Goal: Register for event/course

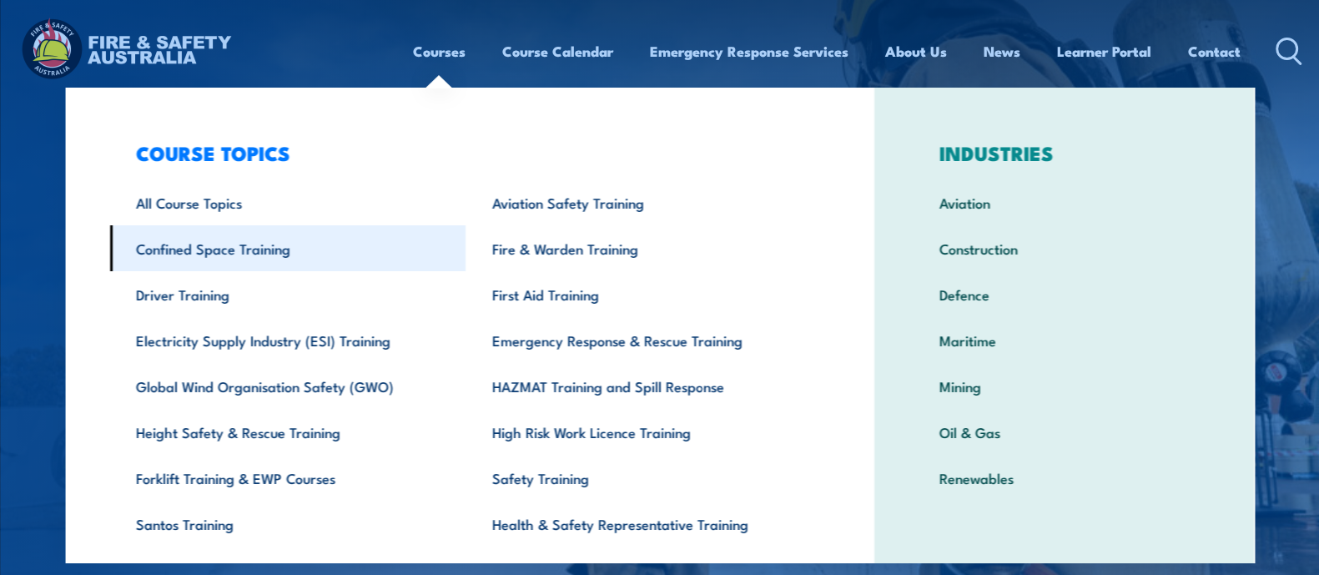
click at [238, 246] on link "Confined Space Training" at bounding box center [287, 248] width 356 height 46
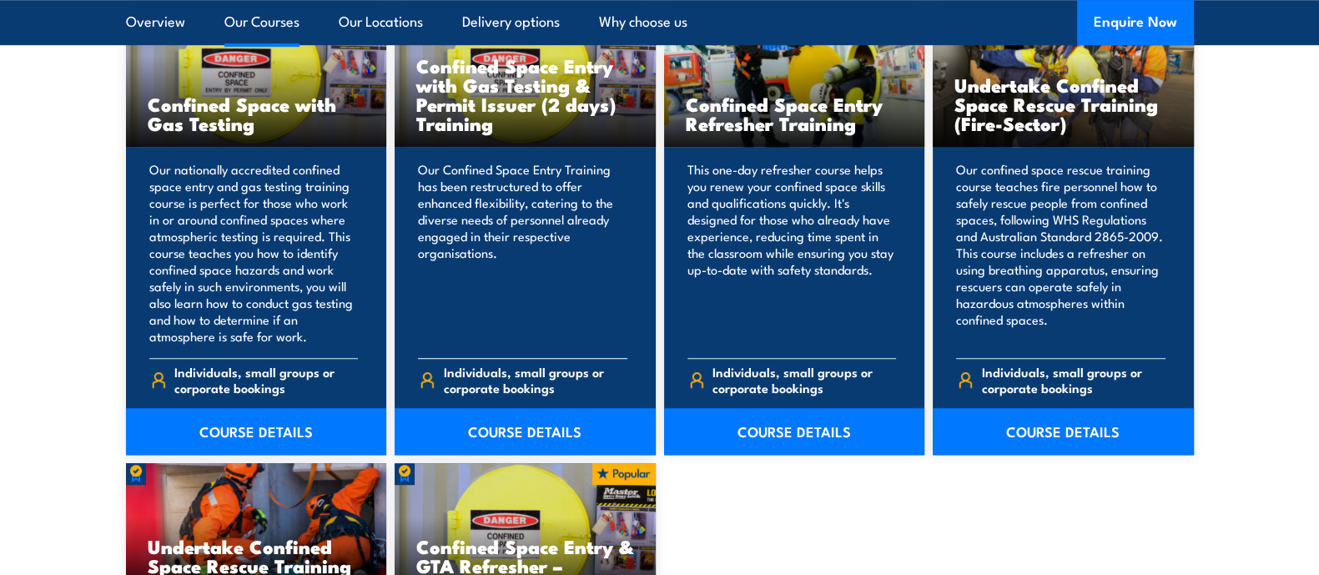
scroll to position [1460, 0]
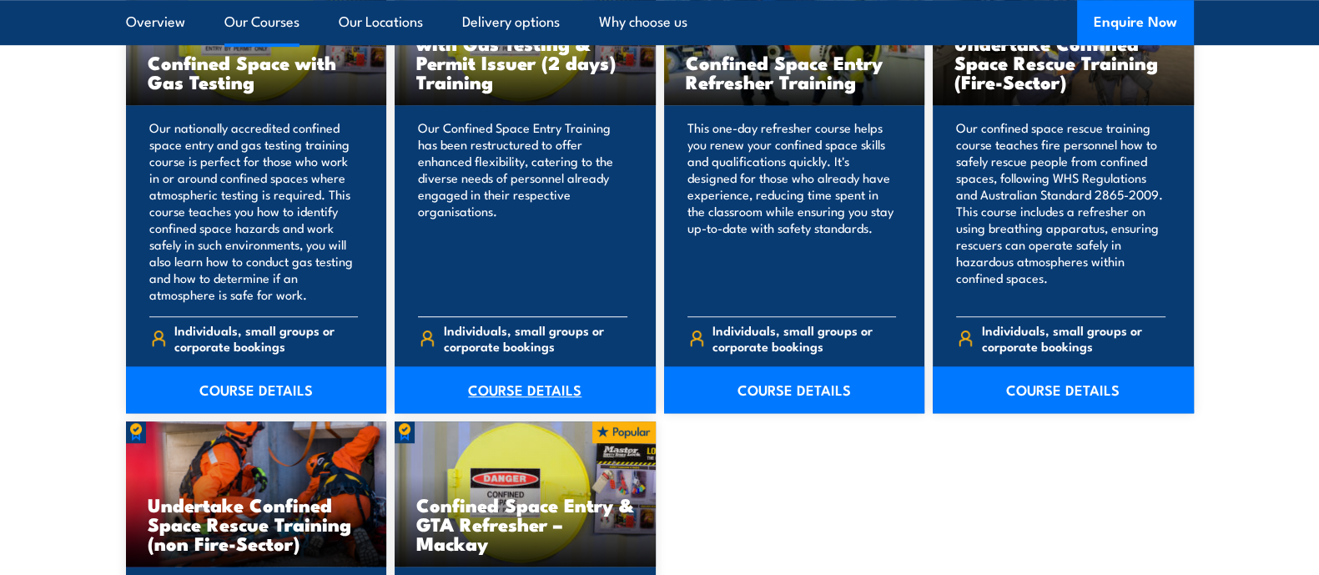
click at [519, 386] on link "COURSE DETAILS" at bounding box center [525, 389] width 261 height 47
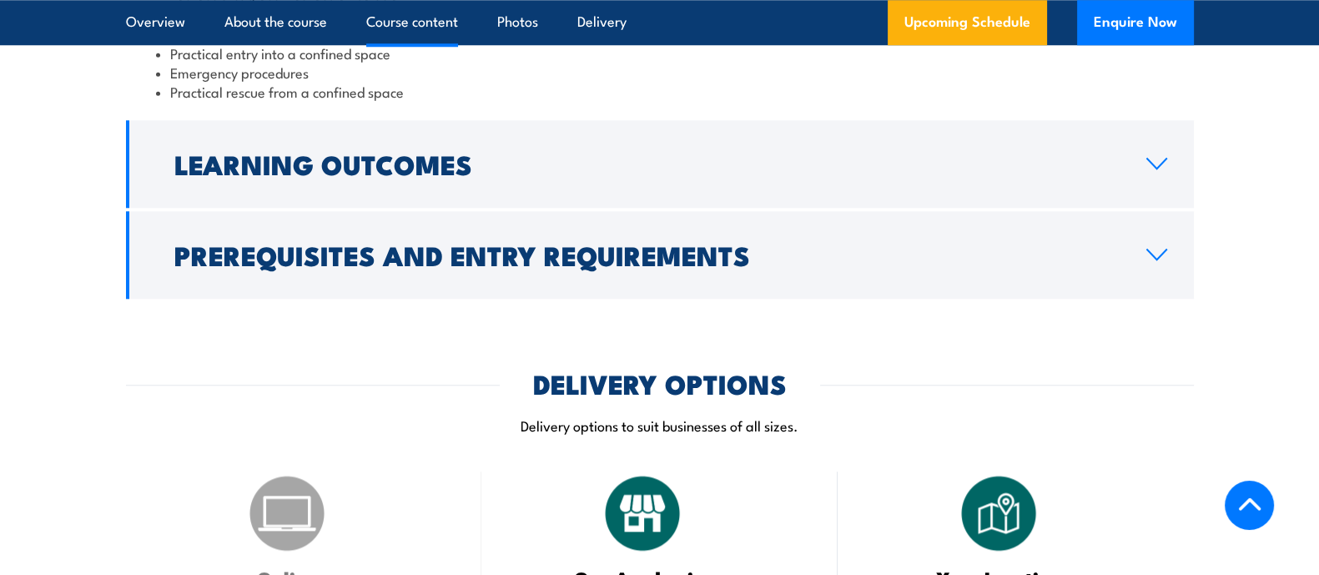
scroll to position [1982, 0]
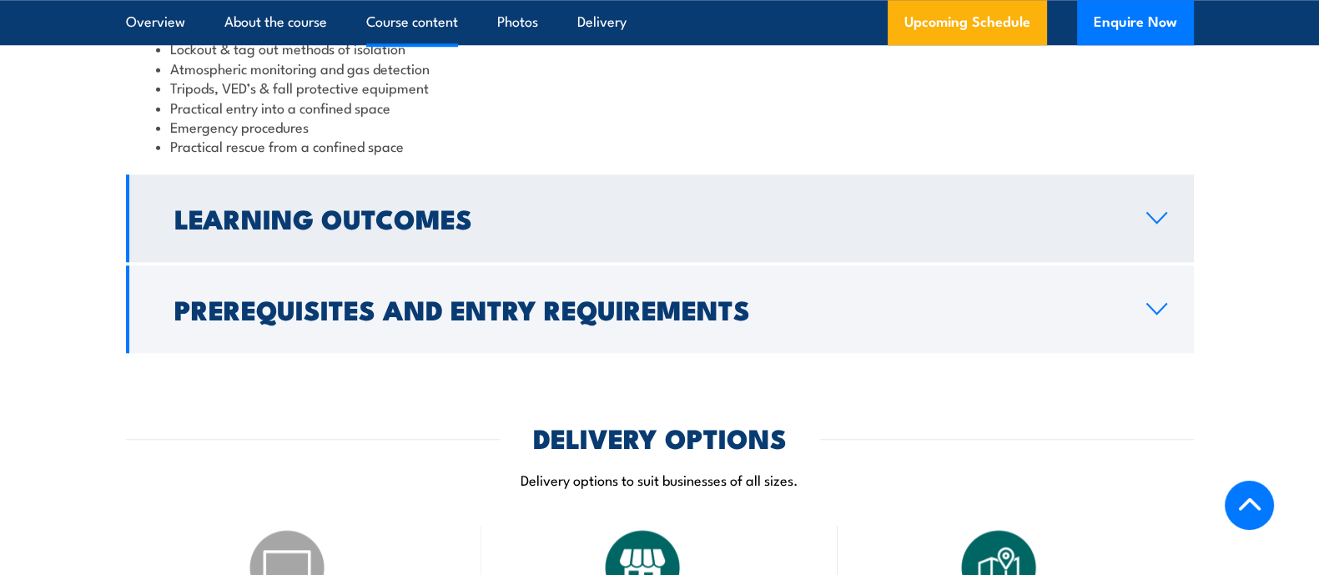
click at [676, 253] on link "Learning Outcomes" at bounding box center [660, 218] width 1068 height 88
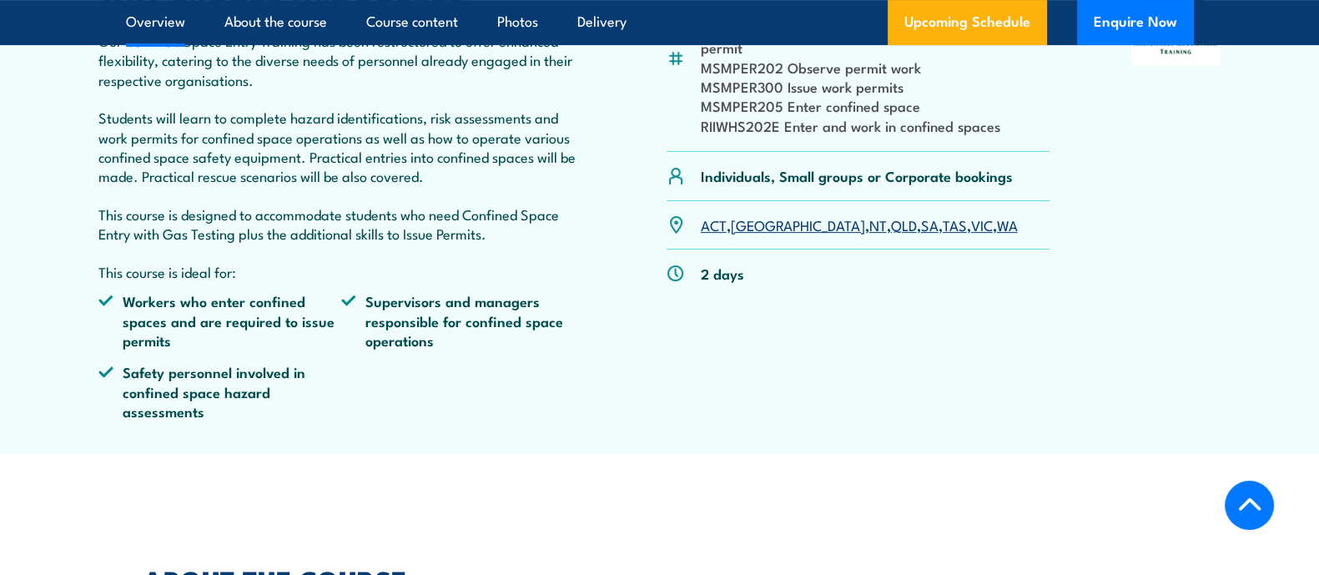
scroll to position [671, 0]
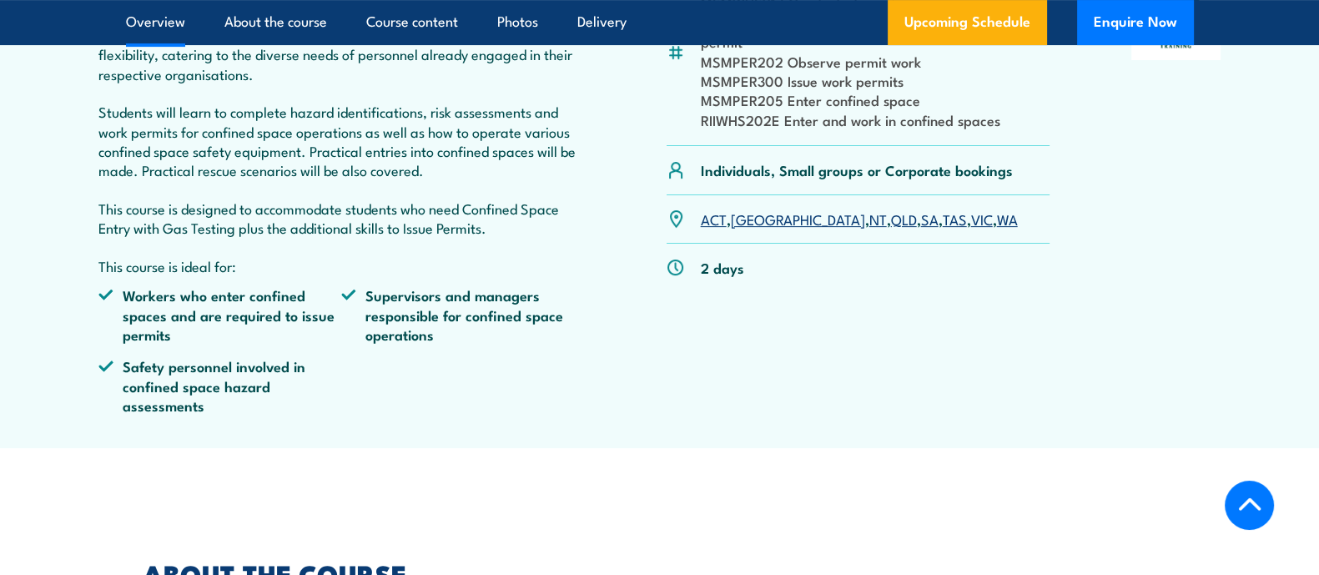
click at [753, 223] on link "[GEOGRAPHIC_DATA]" at bounding box center [798, 219] width 134 height 20
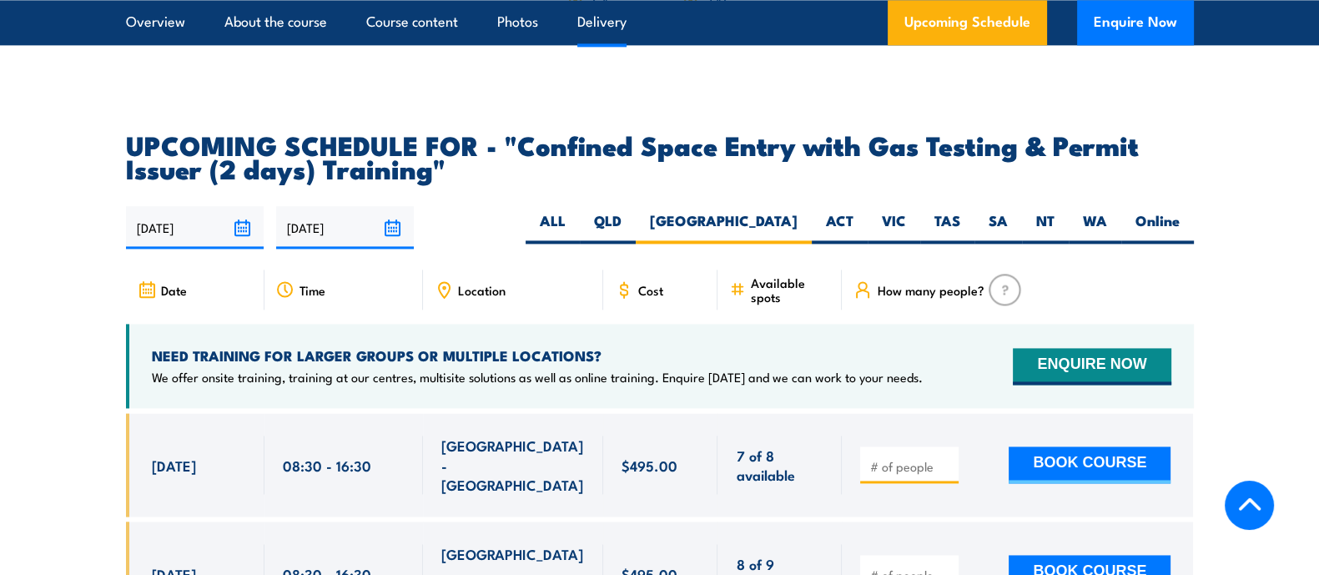
scroll to position [3069, 0]
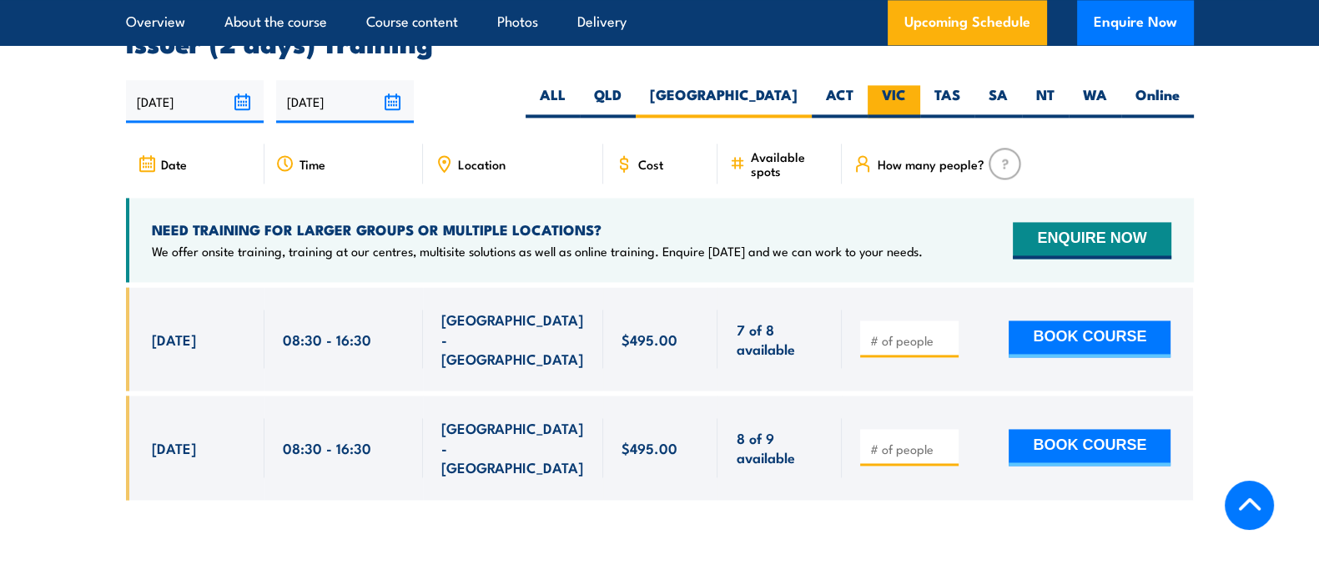
click at [901, 86] on label "VIC" at bounding box center [894, 101] width 53 height 33
click at [906, 86] on input "VIC" at bounding box center [911, 90] width 11 height 11
radio input "true"
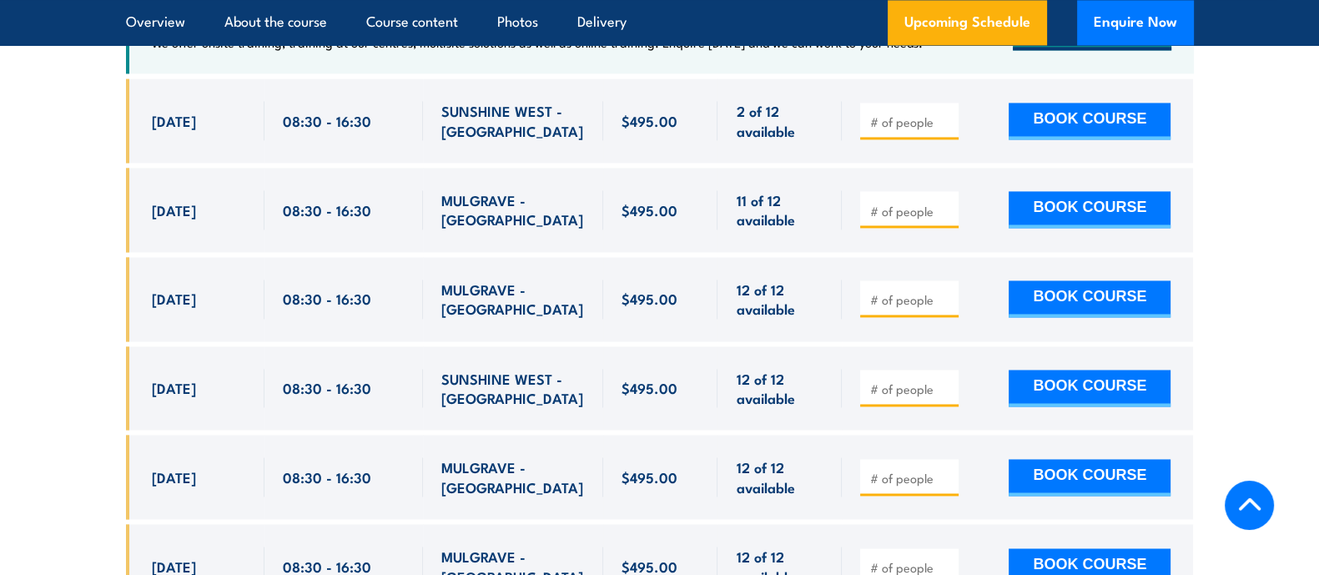
scroll to position [3173, 0]
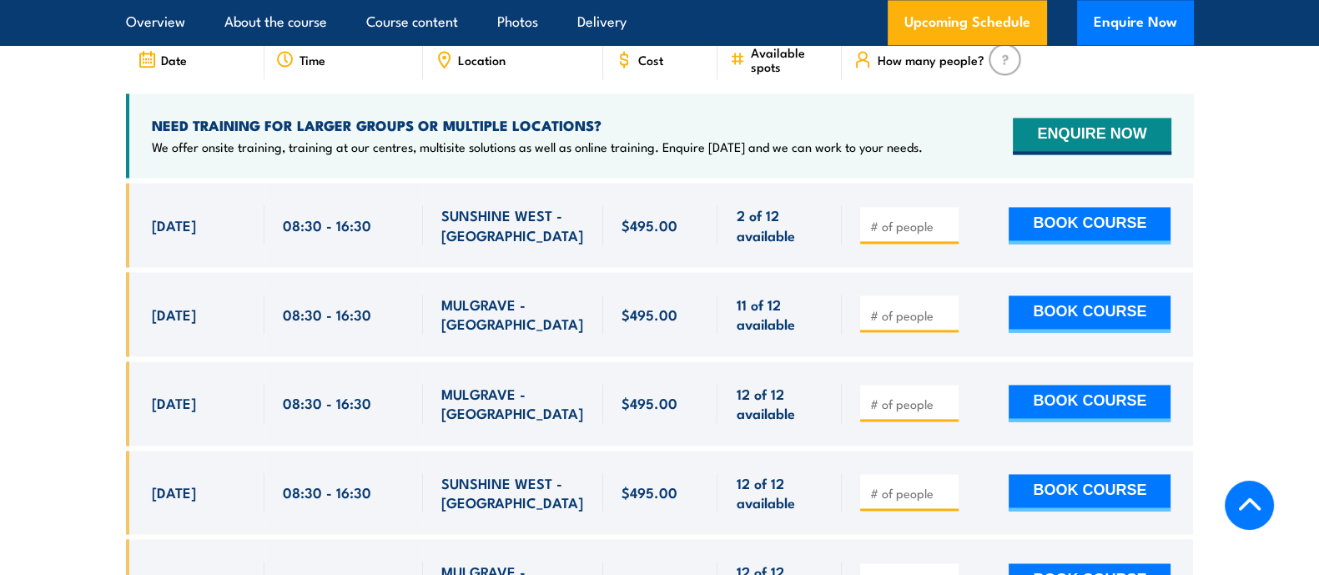
click at [196, 393] on span "[DATE]" at bounding box center [174, 402] width 44 height 19
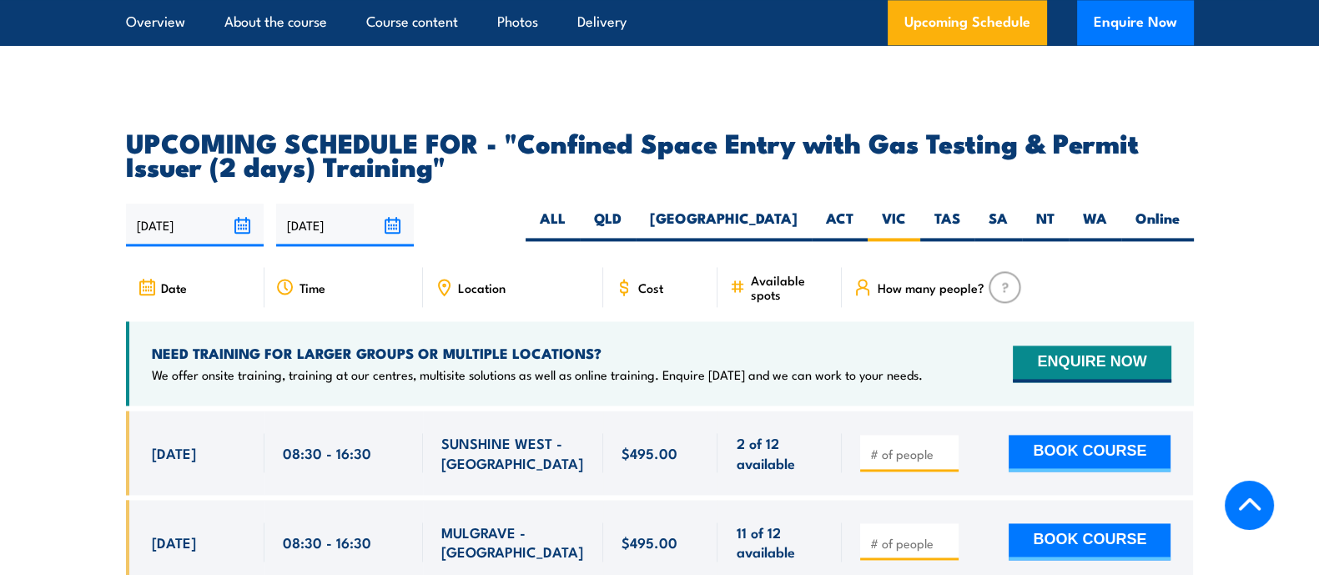
scroll to position [2964, 0]
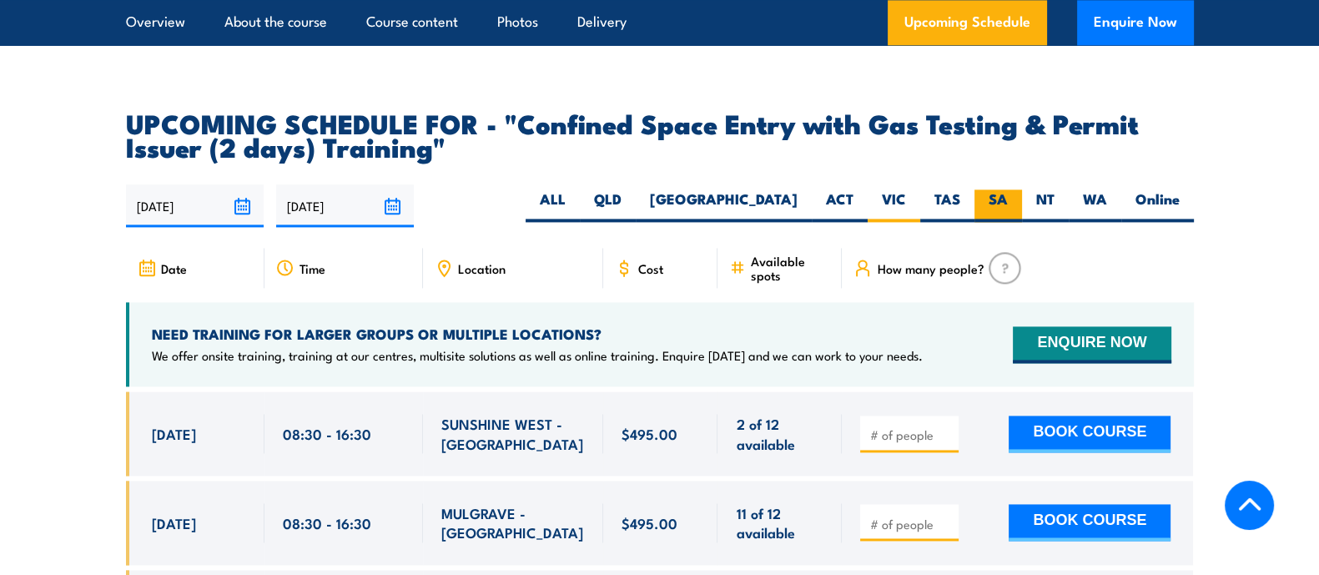
click at [1002, 199] on label "SA" at bounding box center [999, 205] width 48 height 33
click at [1008, 199] on input "SA" at bounding box center [1013, 194] width 11 height 11
radio input "true"
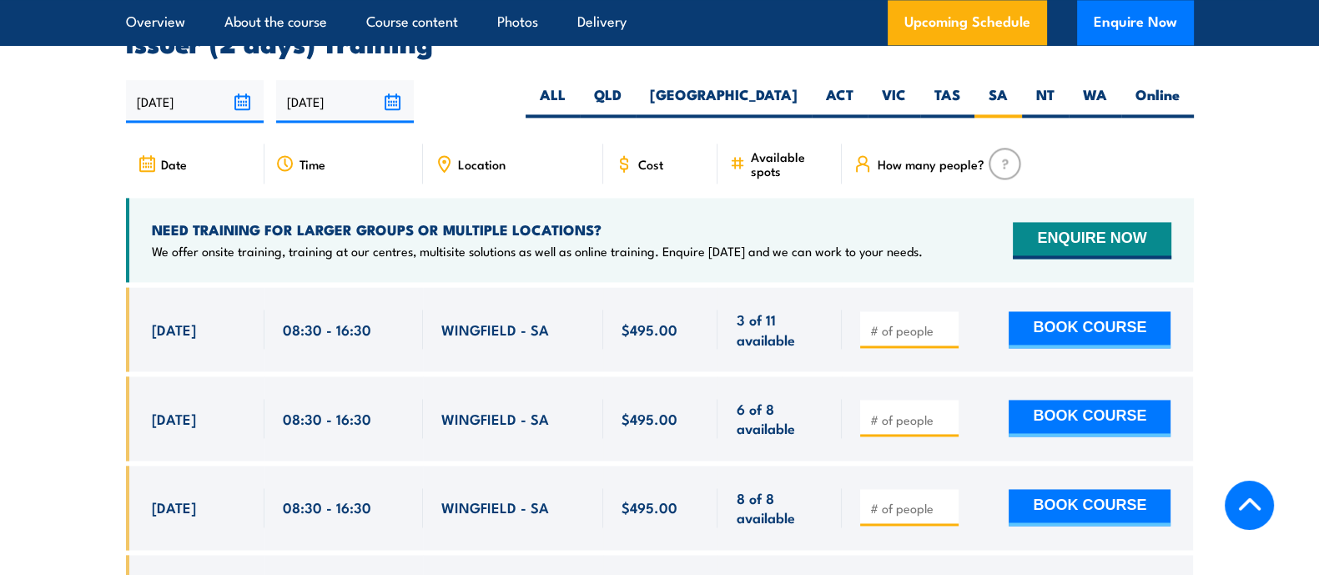
scroll to position [3069, 0]
click at [901, 85] on label "VIC" at bounding box center [894, 101] width 53 height 33
click at [906, 85] on input "VIC" at bounding box center [911, 90] width 11 height 11
radio input "true"
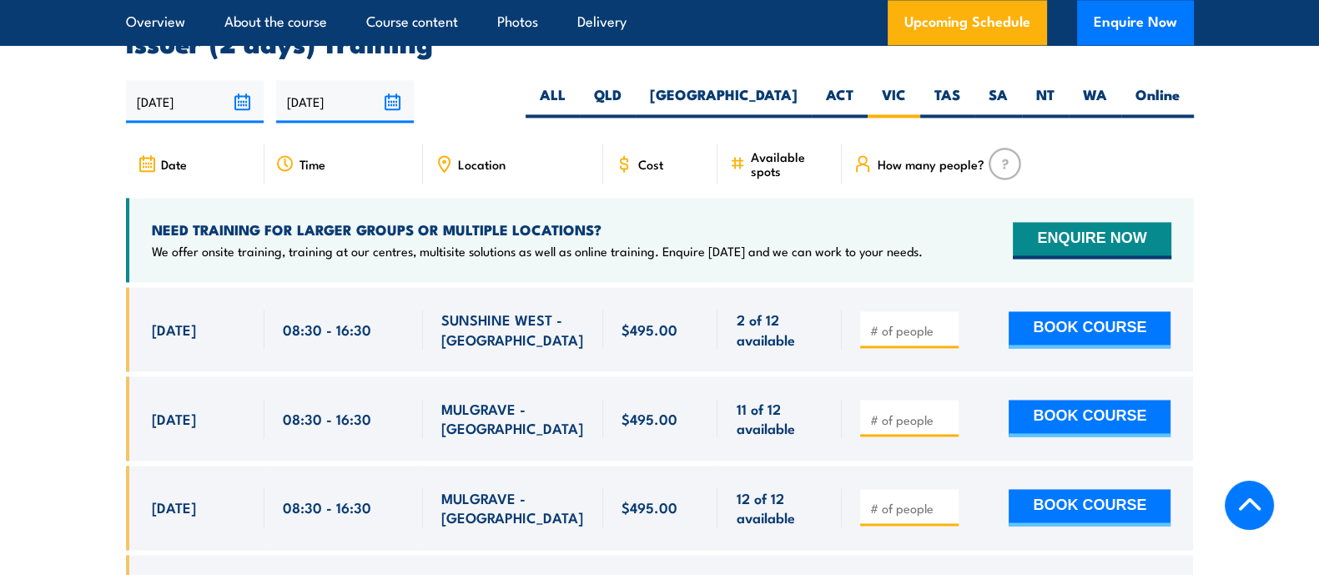
scroll to position [3173, 0]
